Goal: Transaction & Acquisition: Purchase product/service

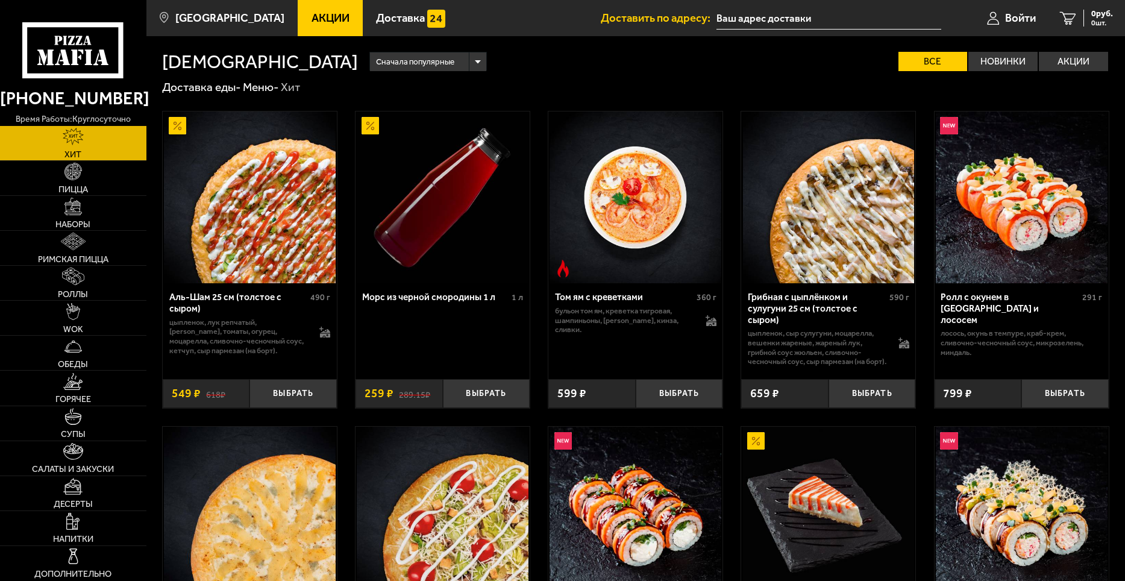
type input "[STREET_ADDRESS][PERSON_NAME]"
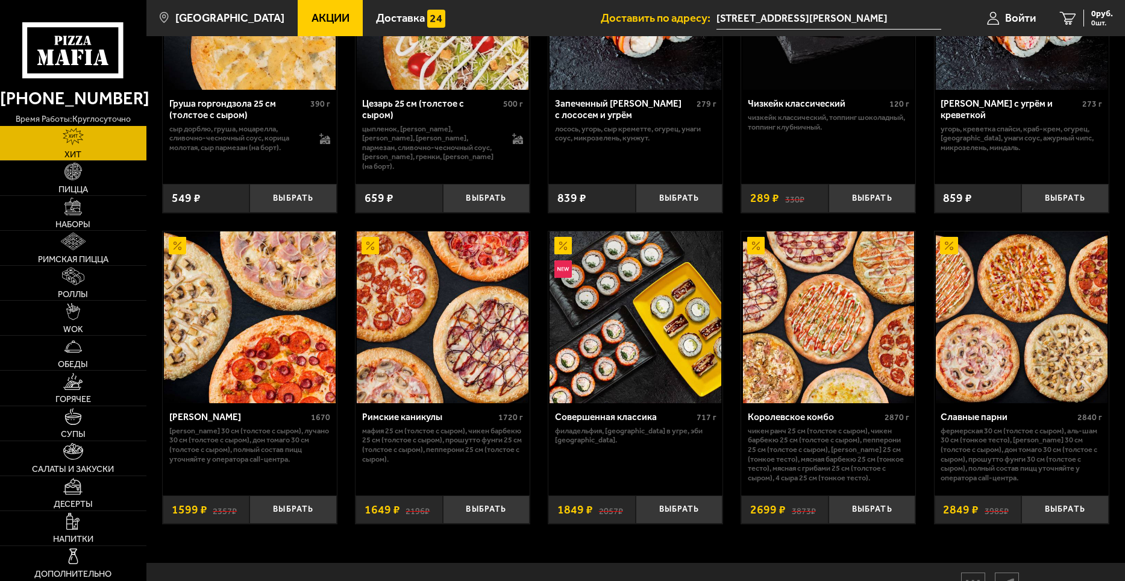
scroll to position [510, 0]
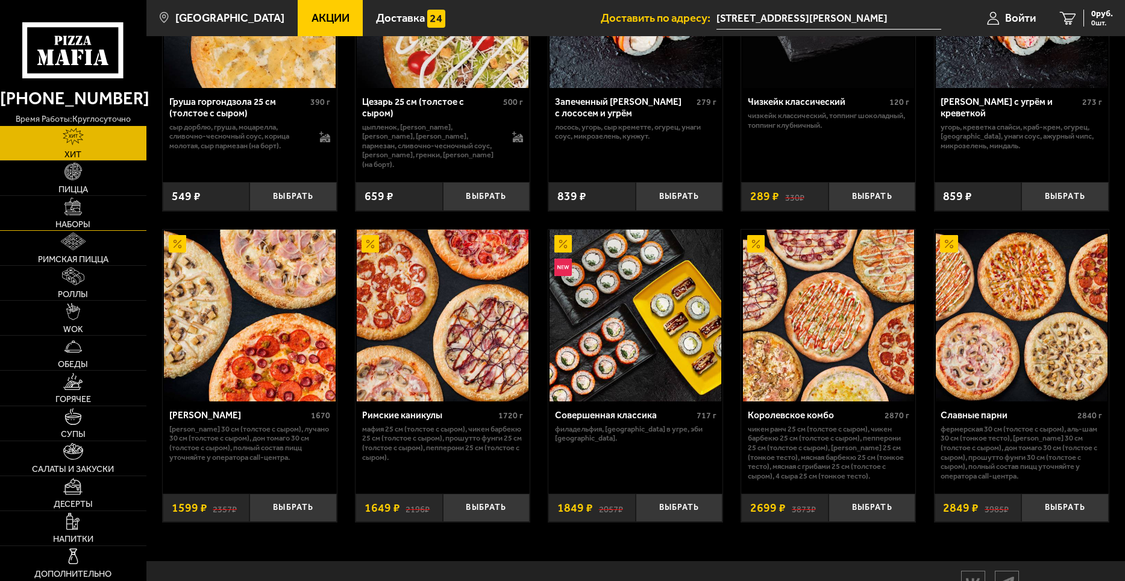
click at [75, 210] on img at bounding box center [72, 206] width 17 height 17
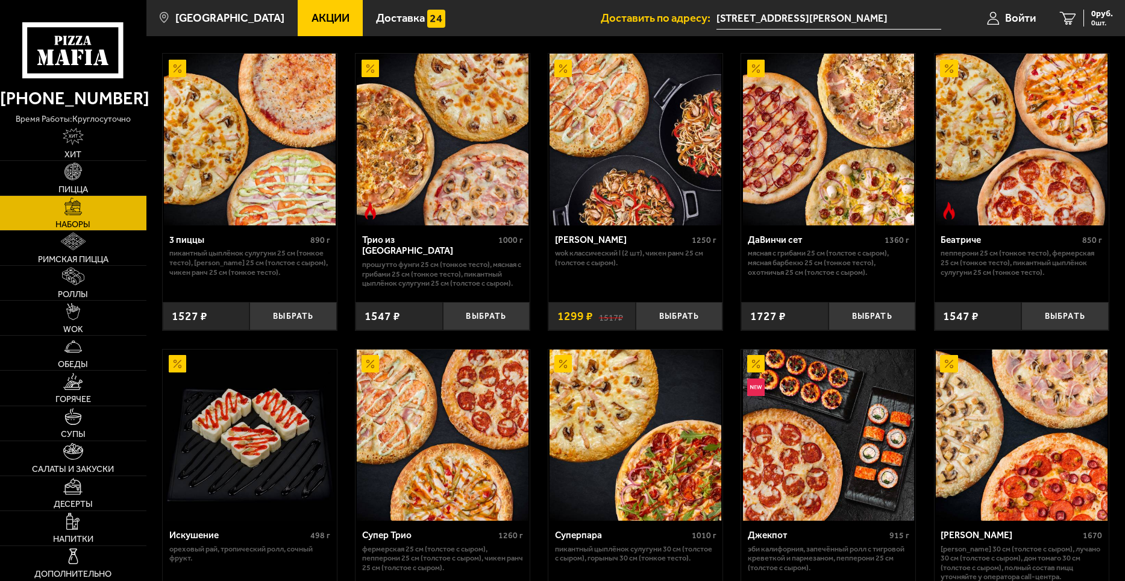
scroll to position [361, 0]
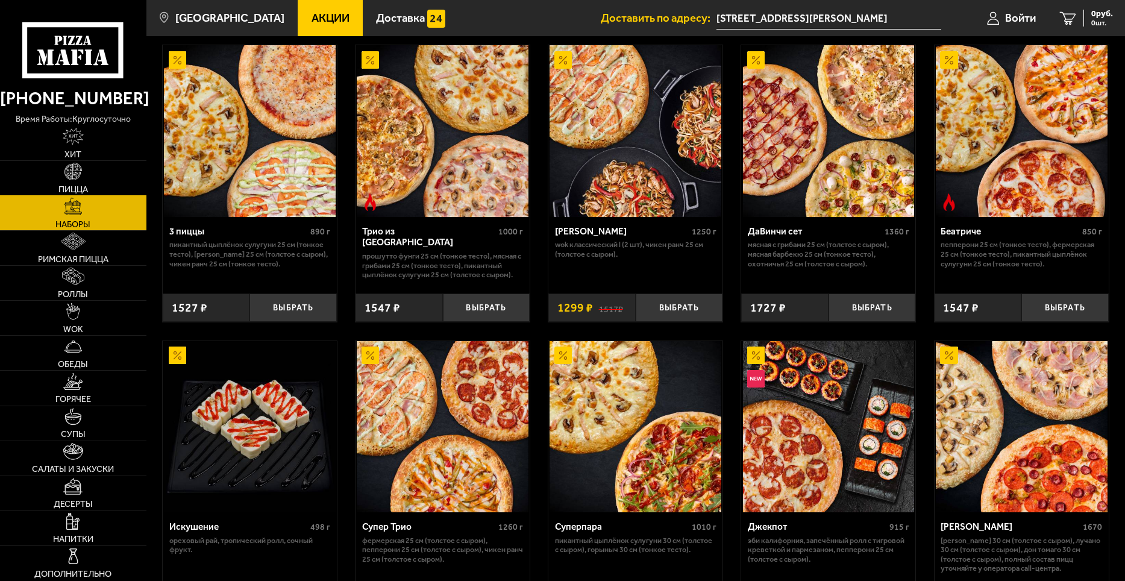
click at [80, 178] on img at bounding box center [72, 171] width 17 height 17
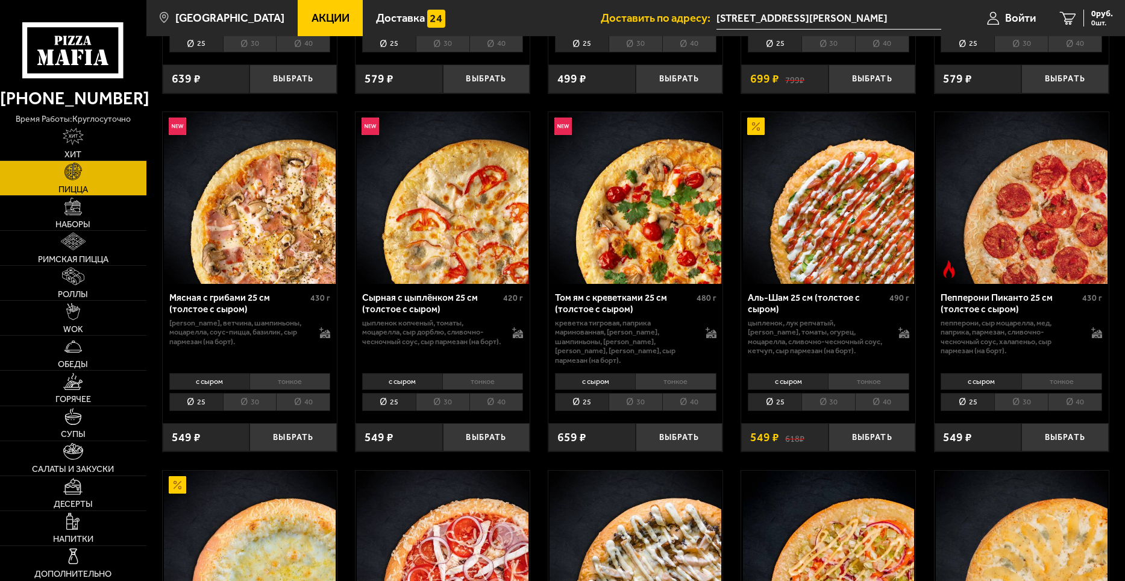
scroll to position [361, 0]
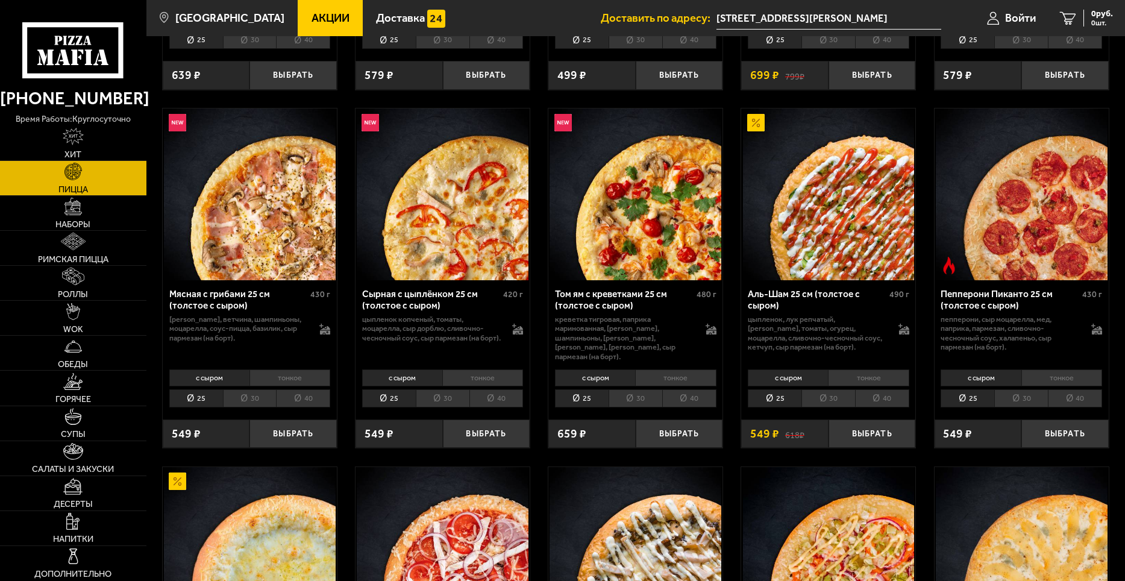
click at [1078, 389] on li "40" at bounding box center [1074, 398] width 54 height 19
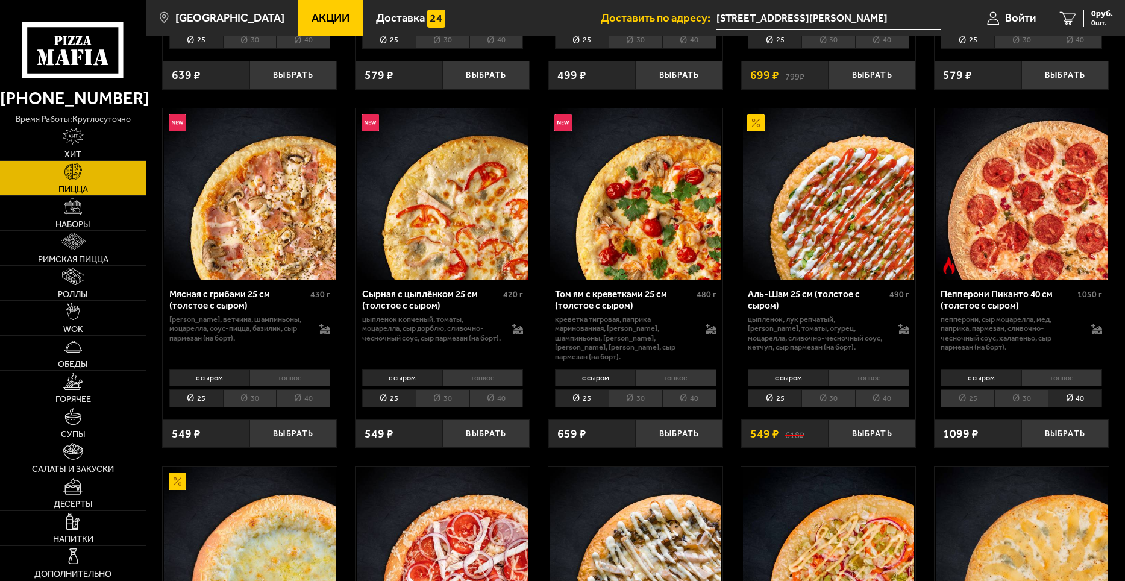
click at [1072, 369] on li "тонкое" at bounding box center [1061, 377] width 81 height 17
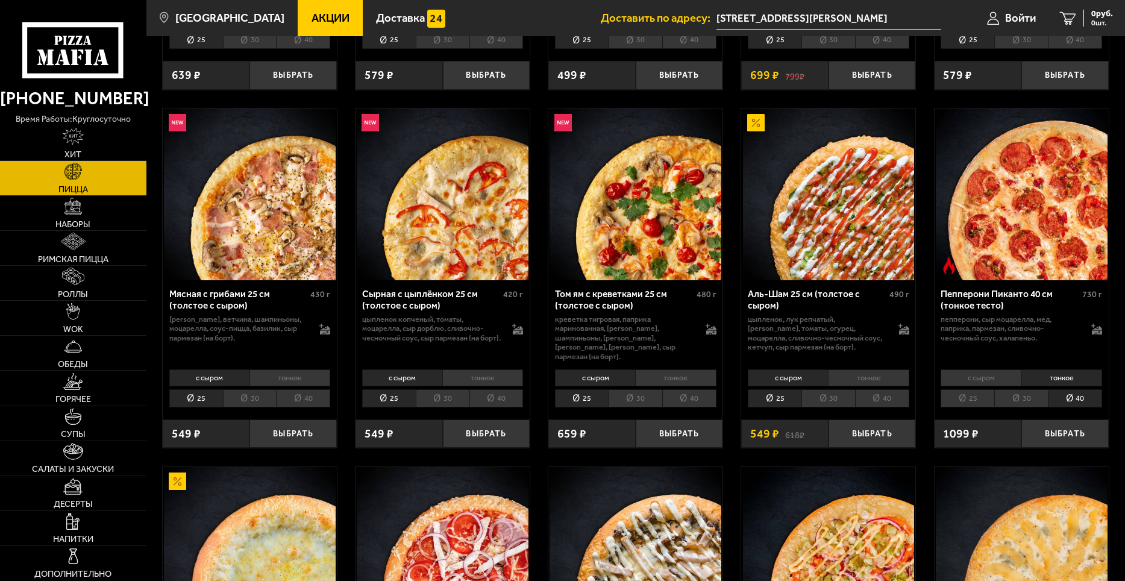
click at [976, 370] on li "с сыром" at bounding box center [980, 377] width 80 height 17
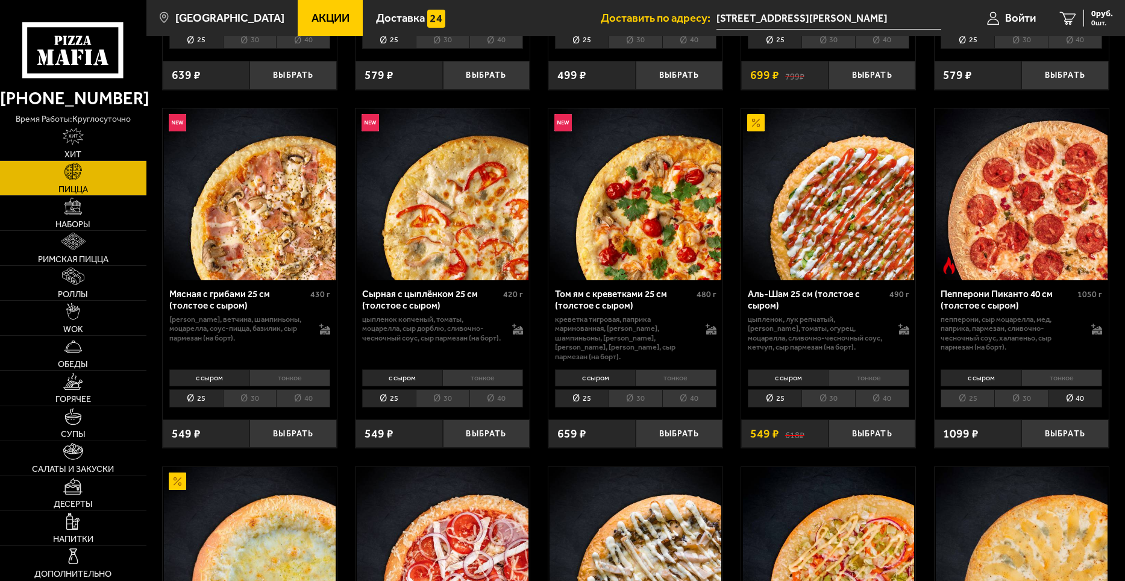
click at [971, 389] on li "25" at bounding box center [967, 398] width 54 height 19
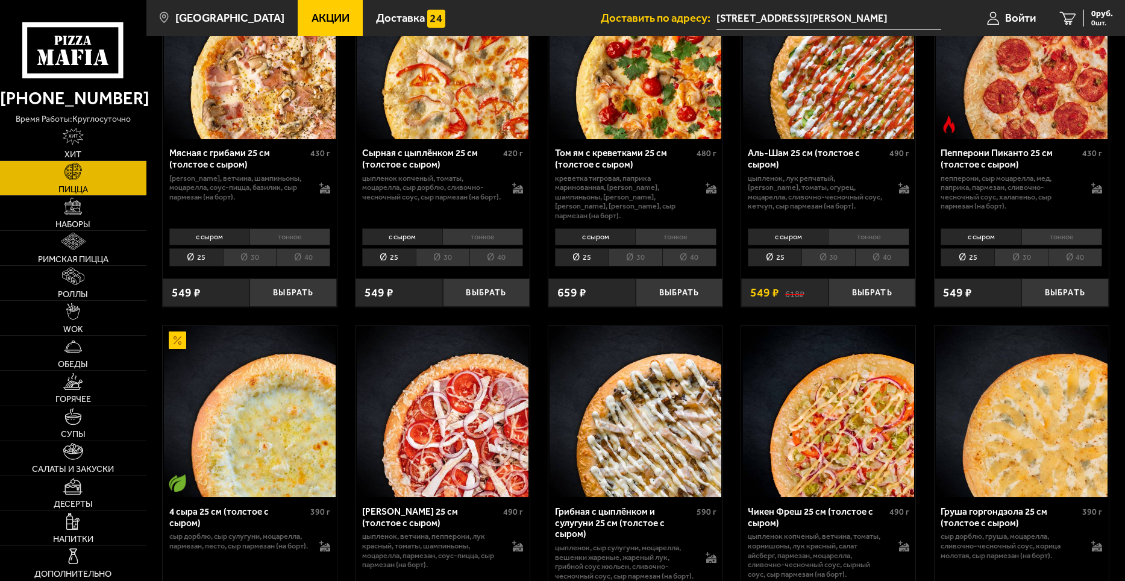
scroll to position [482, 0]
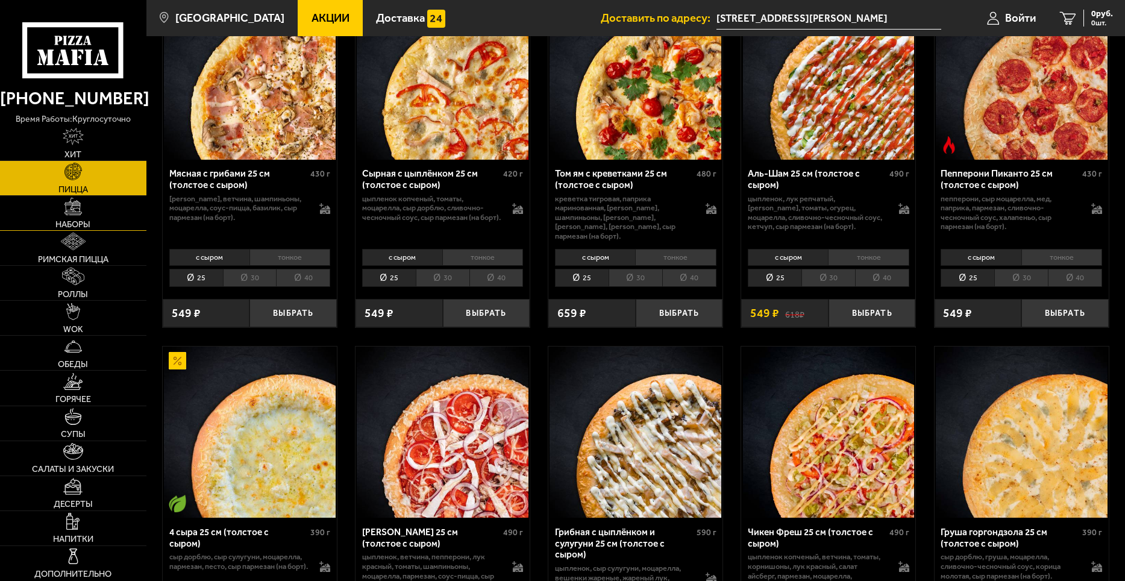
click at [72, 213] on img at bounding box center [72, 206] width 17 height 17
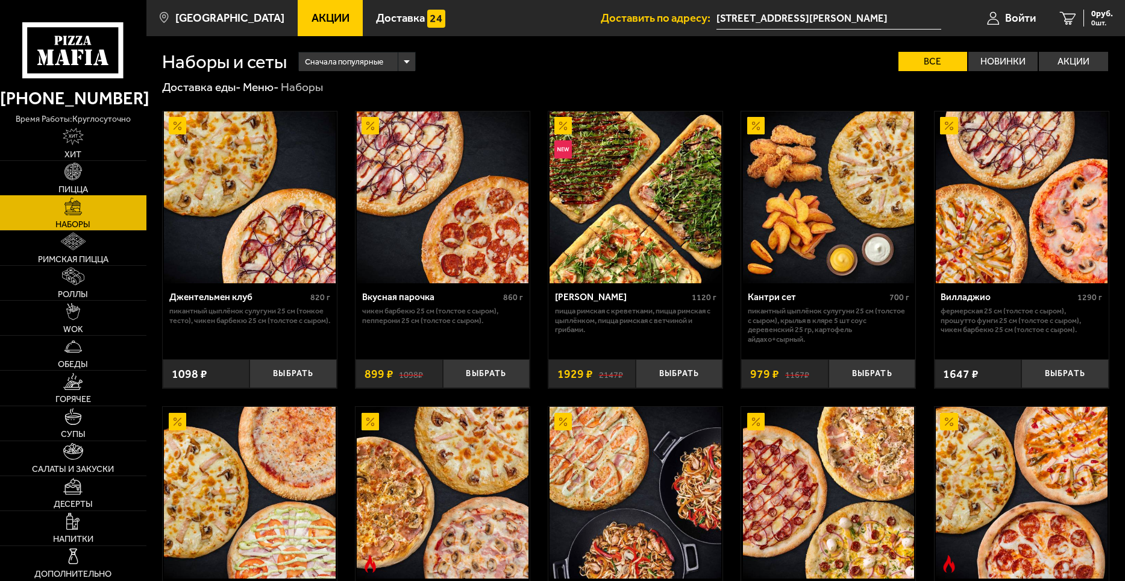
click at [76, 178] on img at bounding box center [72, 171] width 17 height 17
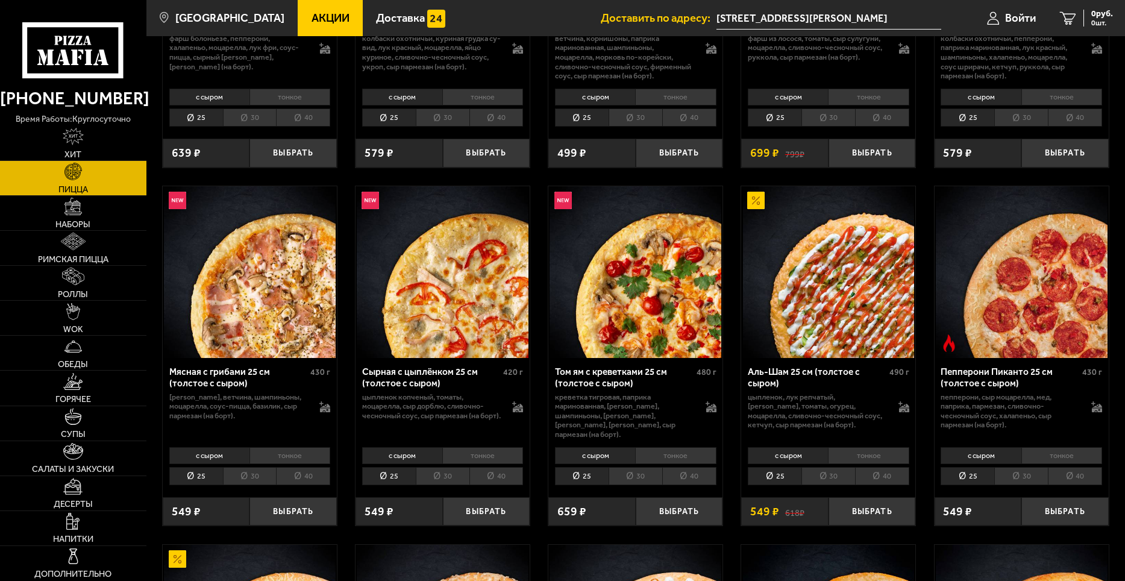
scroll to position [301, 0]
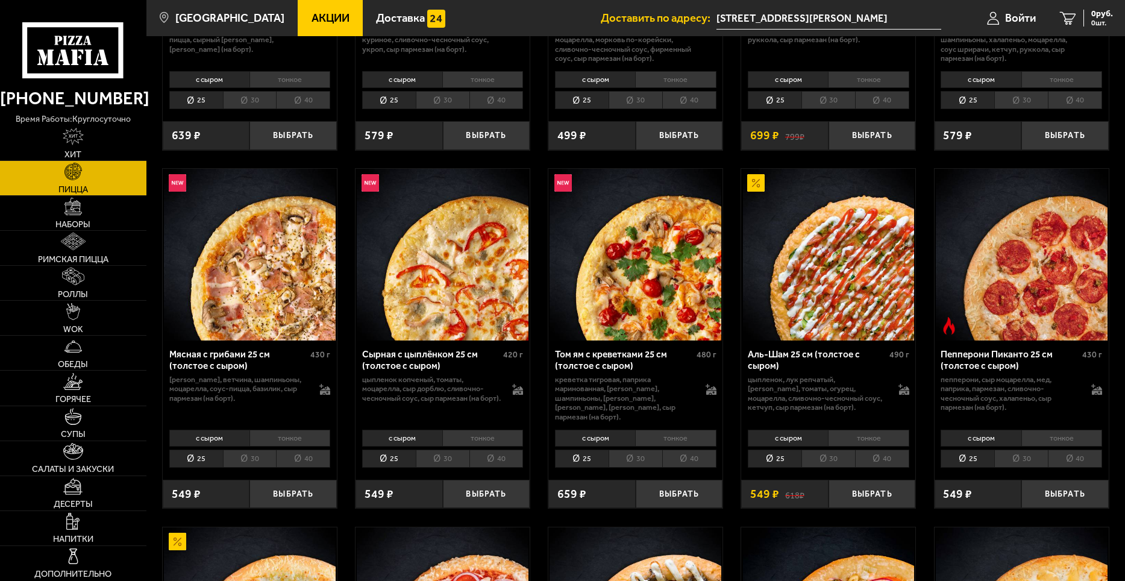
click at [1064, 429] on li "тонкое" at bounding box center [1061, 437] width 81 height 17
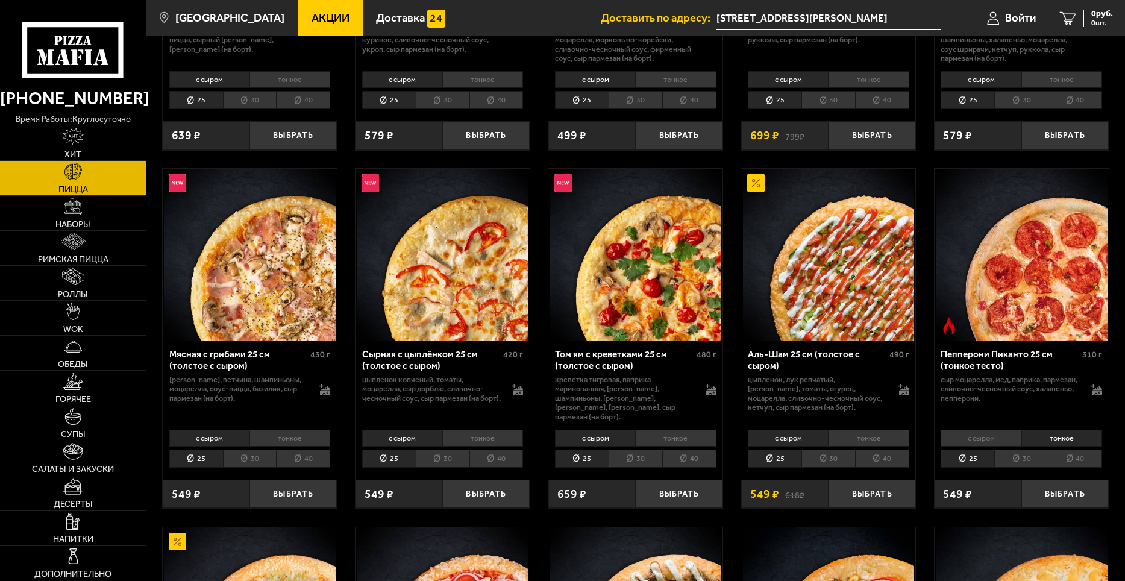
click at [1069, 449] on li "40" at bounding box center [1074, 458] width 54 height 19
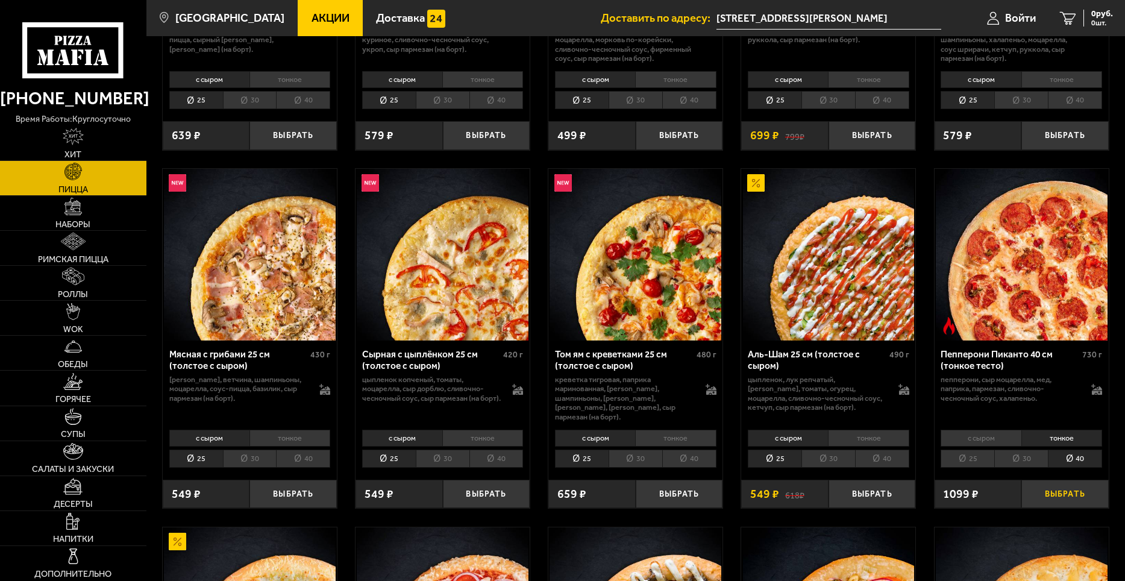
click at [1069, 484] on button "Выбрать" at bounding box center [1064, 493] width 87 height 29
click at [76, 212] on img at bounding box center [72, 206] width 17 height 17
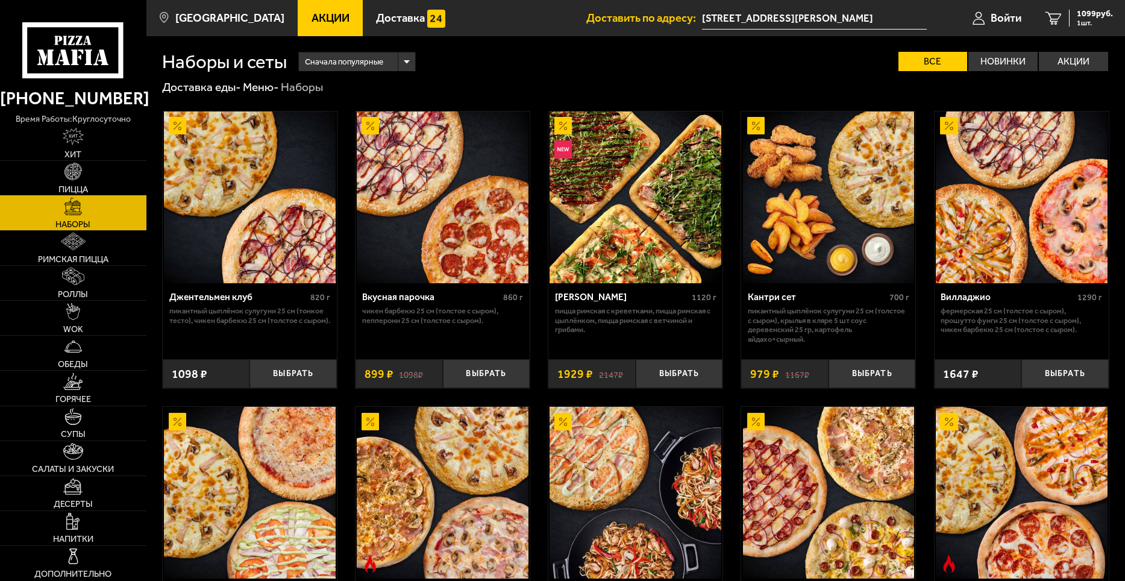
click at [64, 180] on img at bounding box center [72, 171] width 17 height 17
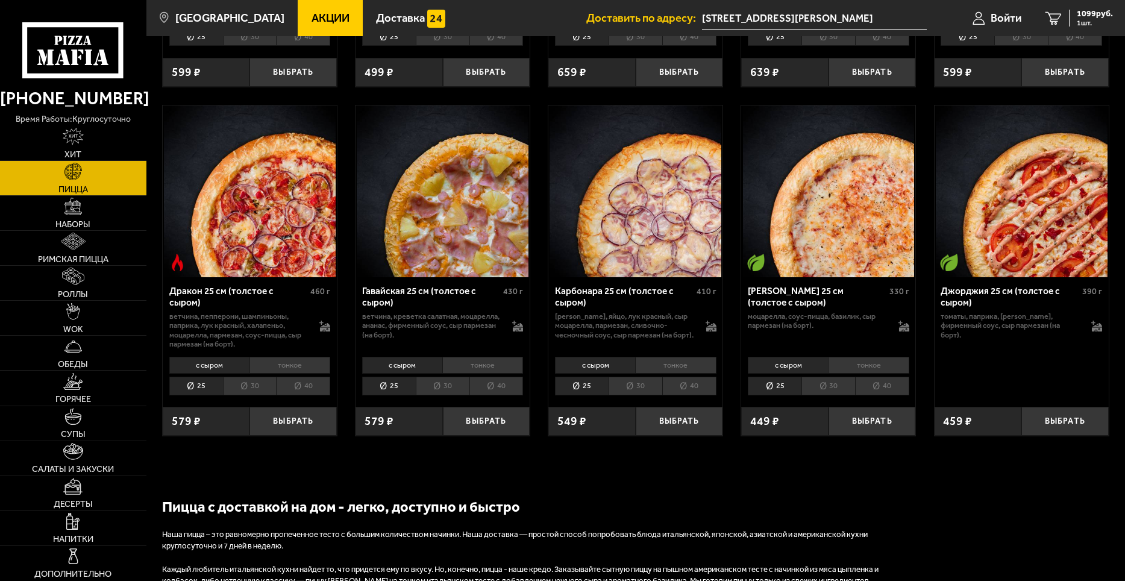
scroll to position [2168, 0]
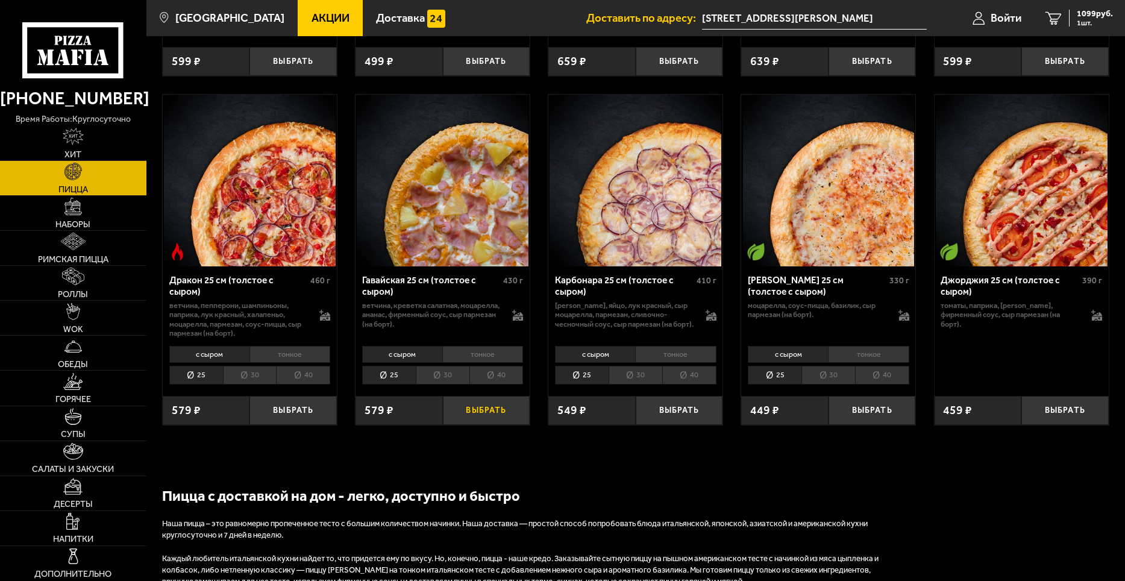
click at [504, 414] on button "Выбрать" at bounding box center [486, 410] width 87 height 29
click at [1097, 19] on span "2 шт." at bounding box center [1094, 22] width 36 height 7
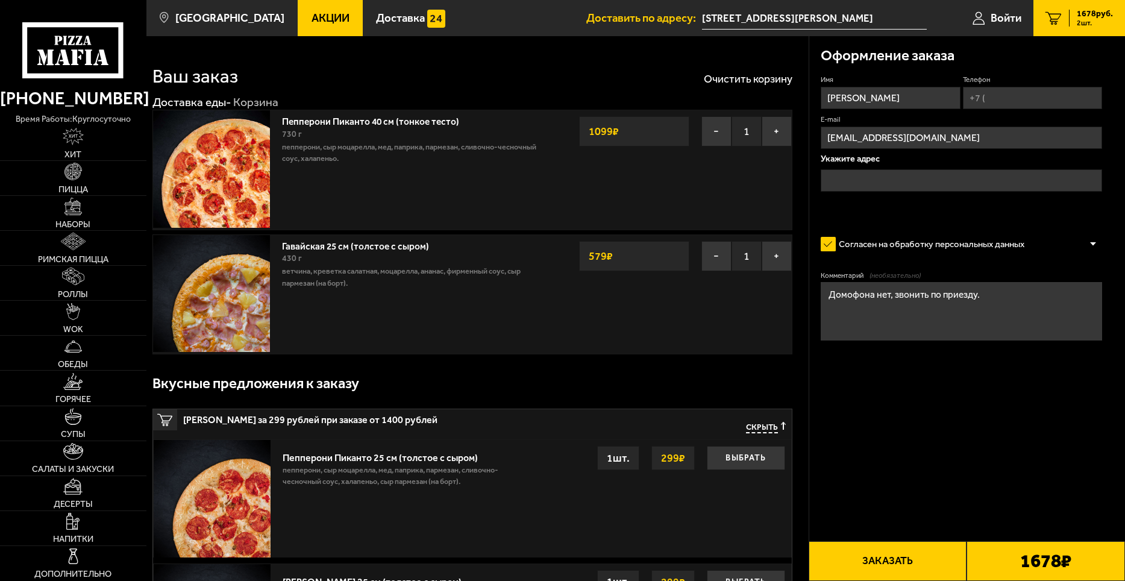
type input "[STREET_ADDRESS][PERSON_NAME]"
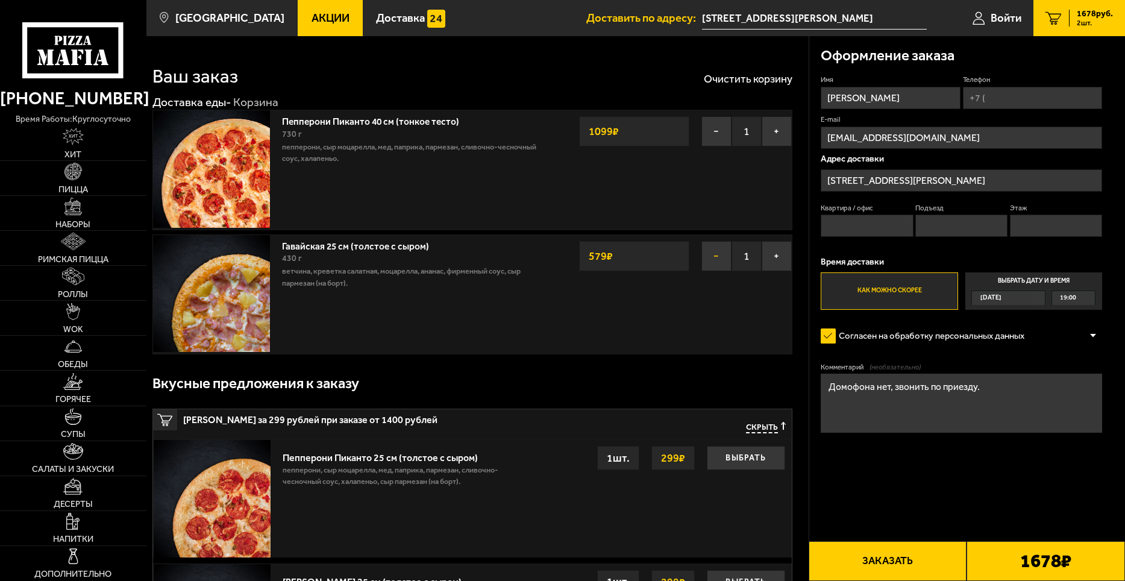
click at [718, 256] on button "−" at bounding box center [716, 256] width 30 height 30
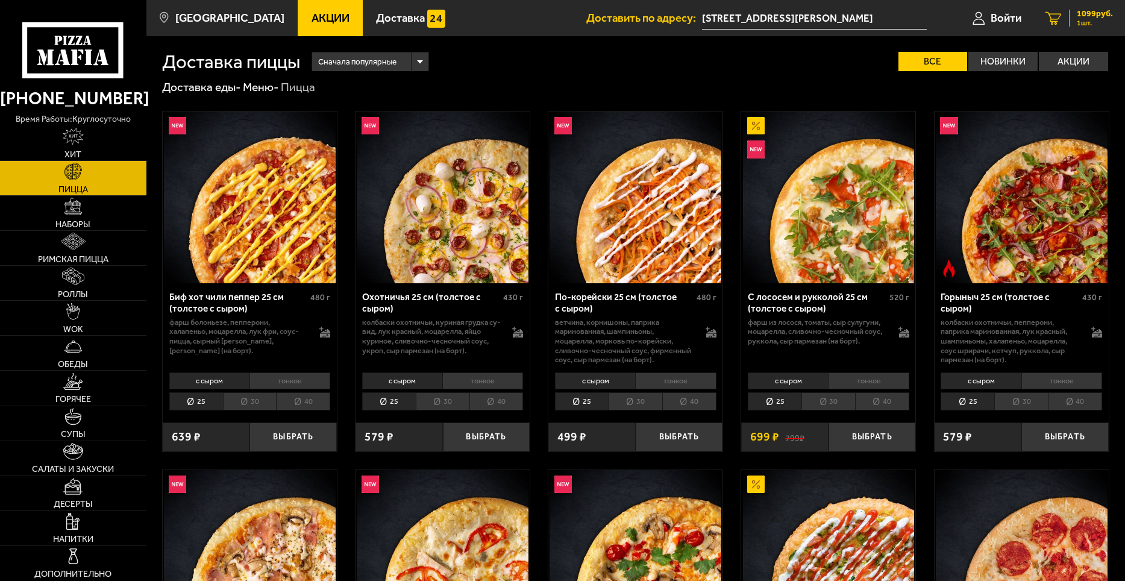
click at [1087, 17] on span "1099 руб." at bounding box center [1094, 14] width 36 height 8
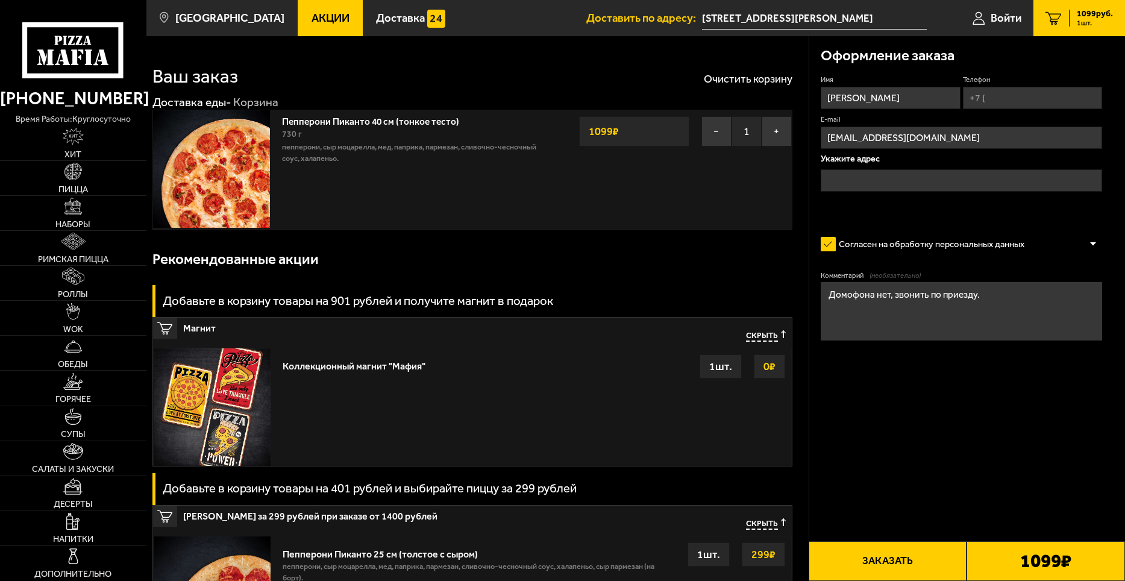
type input "[STREET_ADDRESS][PERSON_NAME]"
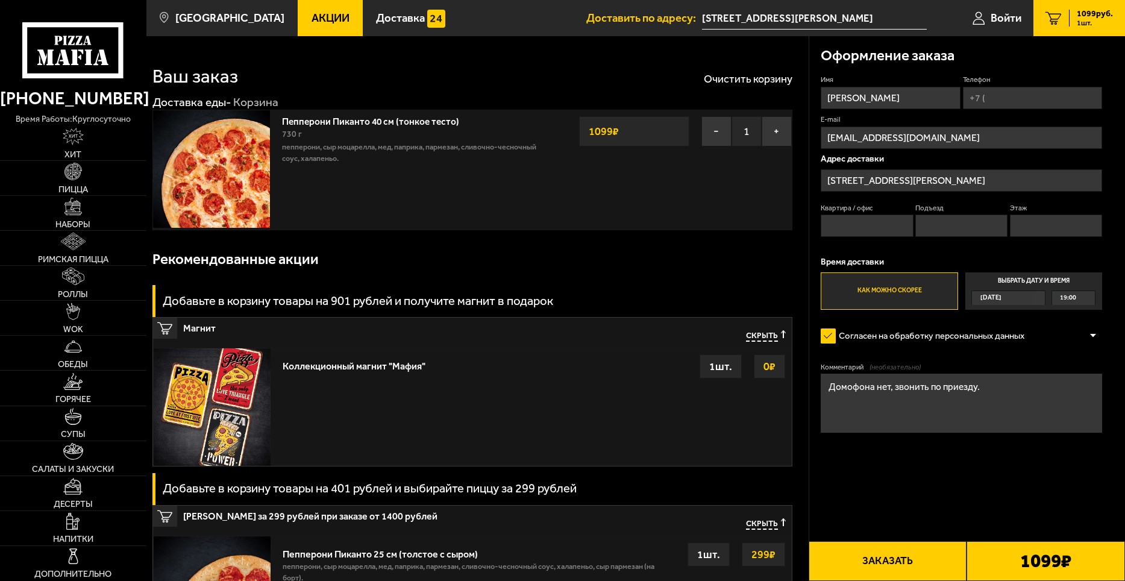
click at [1014, 98] on input "Телефон" at bounding box center [1032, 98] width 139 height 22
click at [1016, 97] on input "Телефон" at bounding box center [1032, 98] width 139 height 22
type input "[PHONE_NUMBER]"
type input "7"
type input "1"
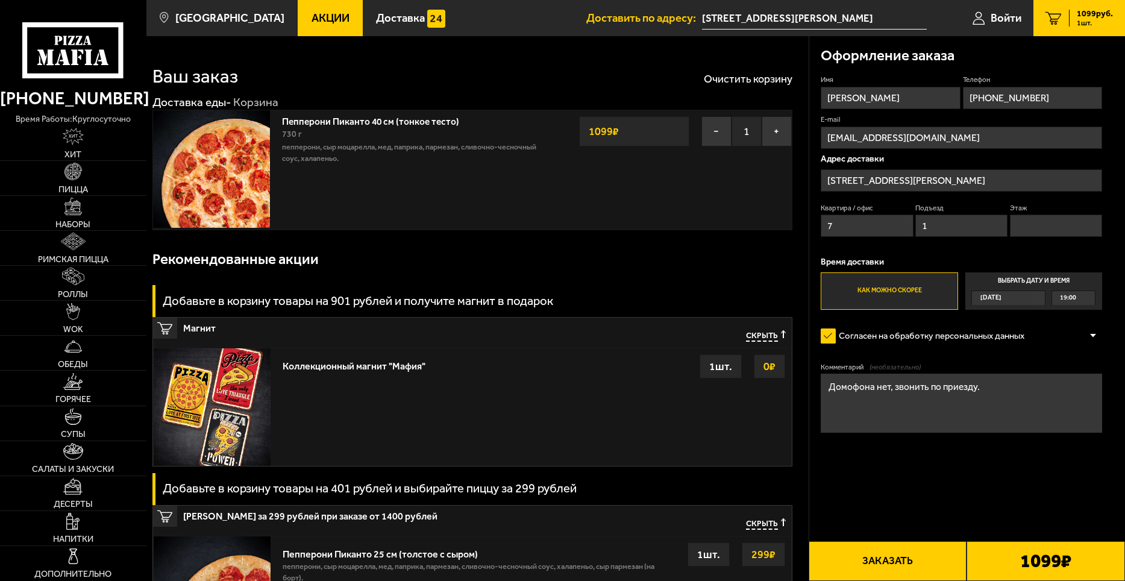
type input "3"
type input "[PHONE_NUMBER]"
click at [904, 556] on button "Заказать" at bounding box center [887, 561] width 158 height 40
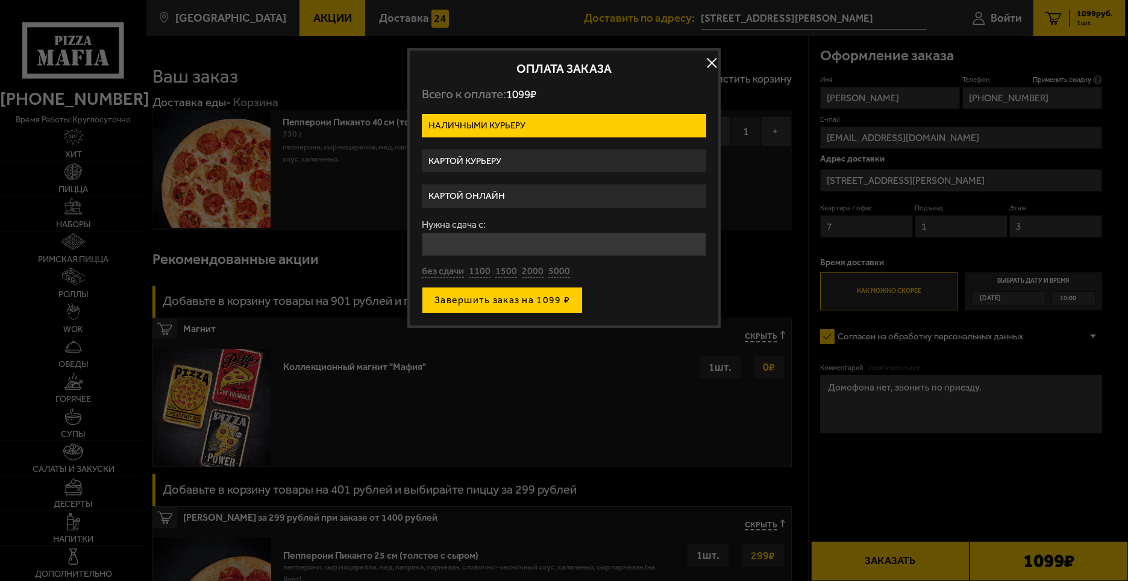
click at [549, 296] on button "Завершить заказ на 1099 ₽" at bounding box center [502, 300] width 161 height 27
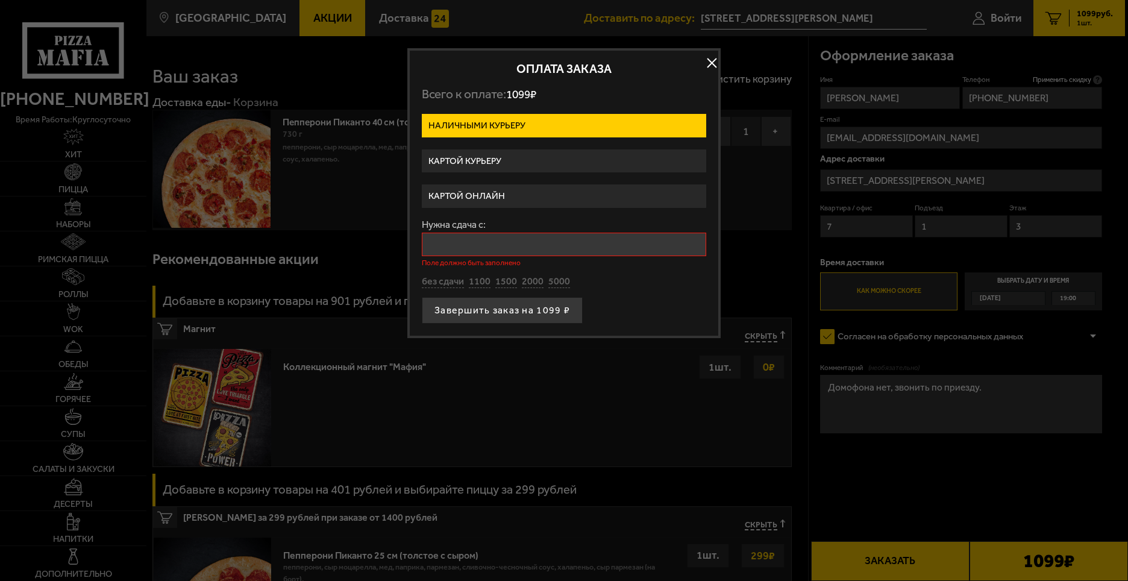
click at [526, 240] on input "Нужна сдача с:" at bounding box center [564, 244] width 284 height 23
click at [522, 245] on input "Нужна сдача с:" at bounding box center [564, 244] width 284 height 23
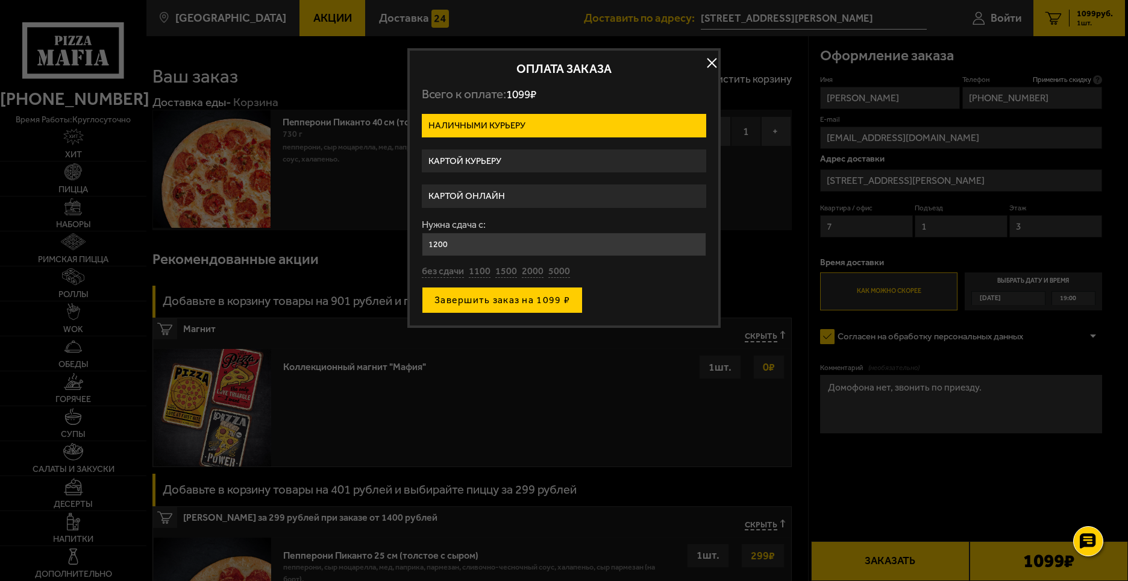
type input "1200"
click at [520, 299] on button "Завершить заказ на 1099 ₽" at bounding box center [502, 300] width 161 height 27
